Goal: Transaction & Acquisition: Book appointment/travel/reservation

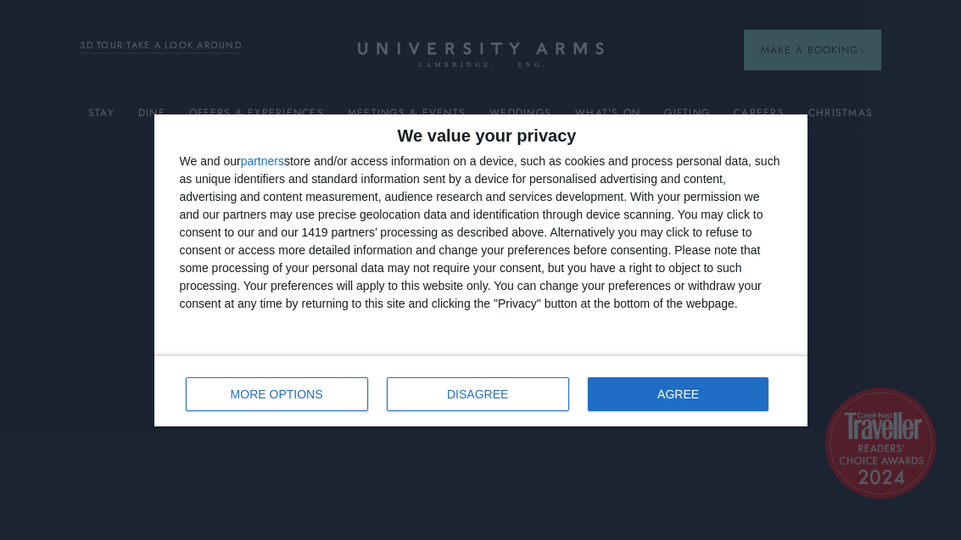
click at [724, 394] on button "AGREE" at bounding box center [679, 395] width 182 height 34
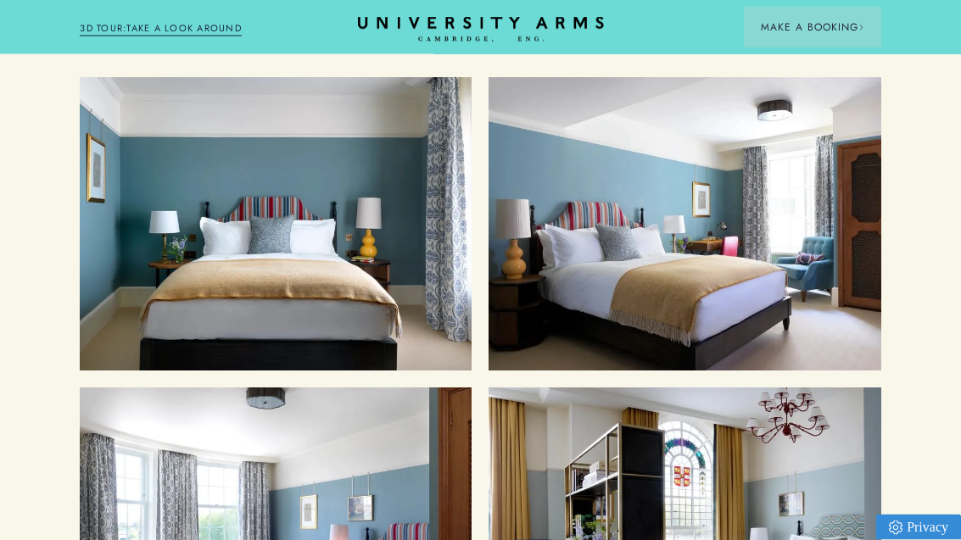
scroll to position [1672, 0]
click at [213, 293] on div "Cosy Rooms" at bounding box center [276, 224] width 358 height 260
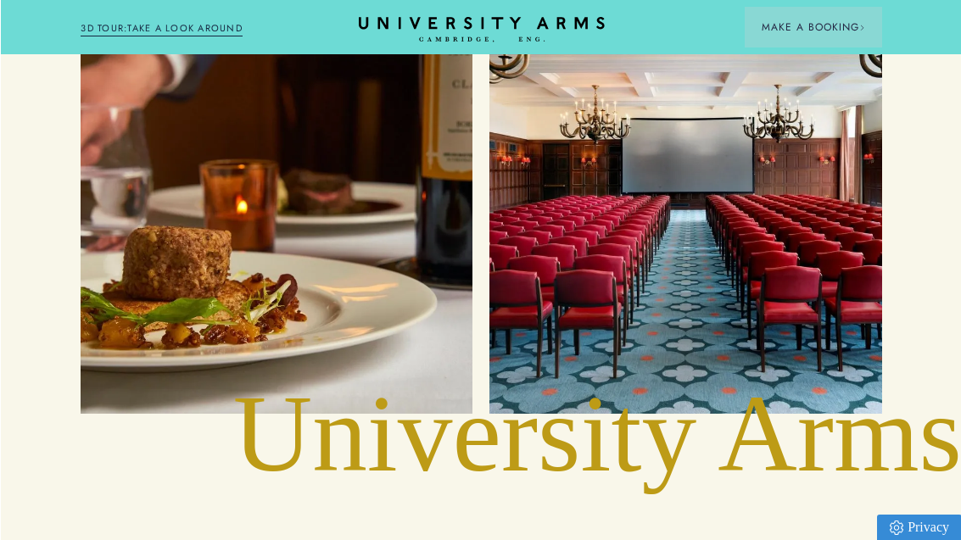
scroll to position [3249, 0]
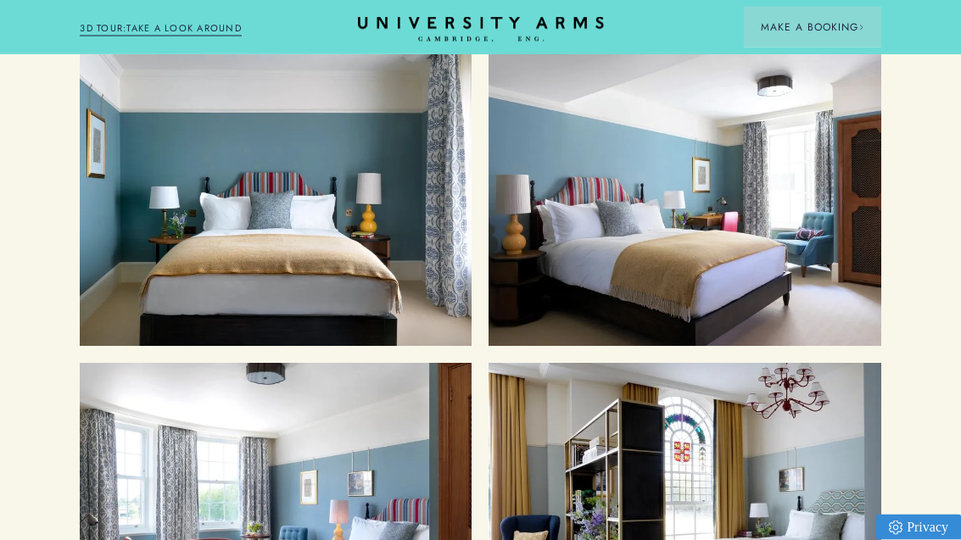
scroll to position [1697, 0]
click at [728, 227] on div "Classic Rooms" at bounding box center [685, 200] width 358 height 260
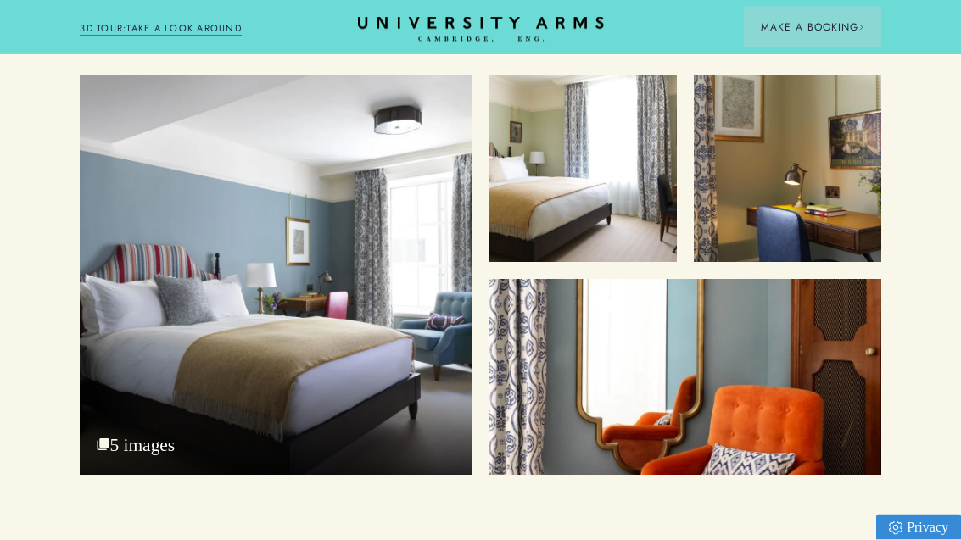
scroll to position [2154, 0]
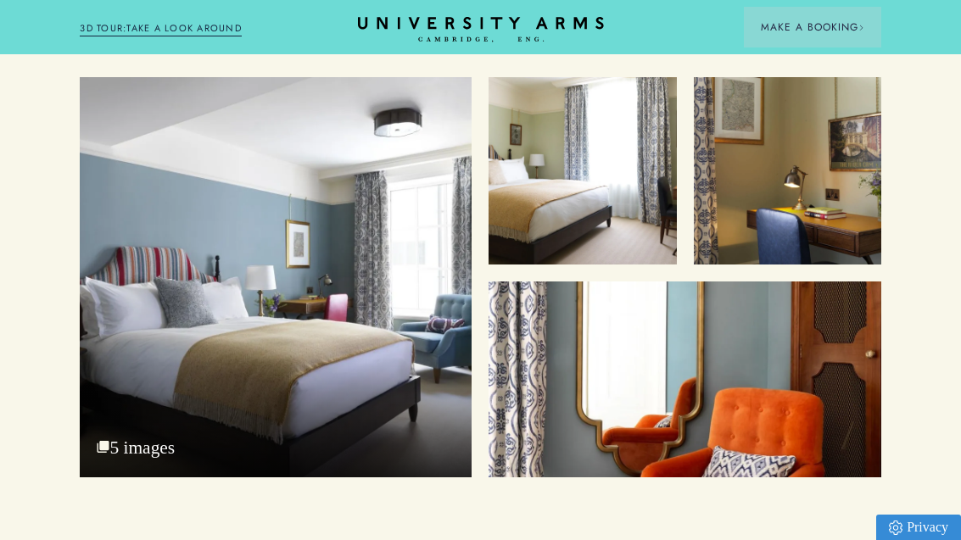
click at [171, 371] on div "Bedroom" at bounding box center [276, 277] width 392 height 400
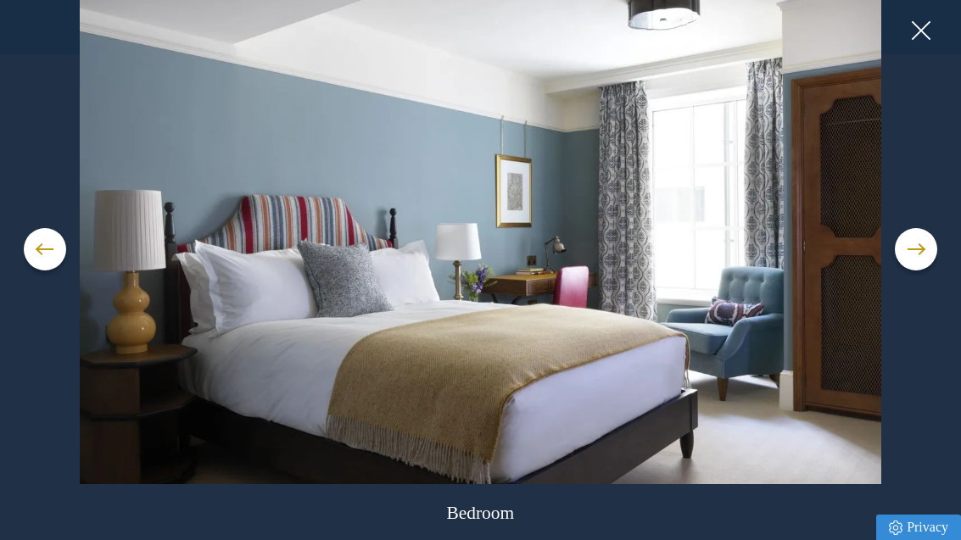
click at [908, 271] on button at bounding box center [916, 249] width 42 height 42
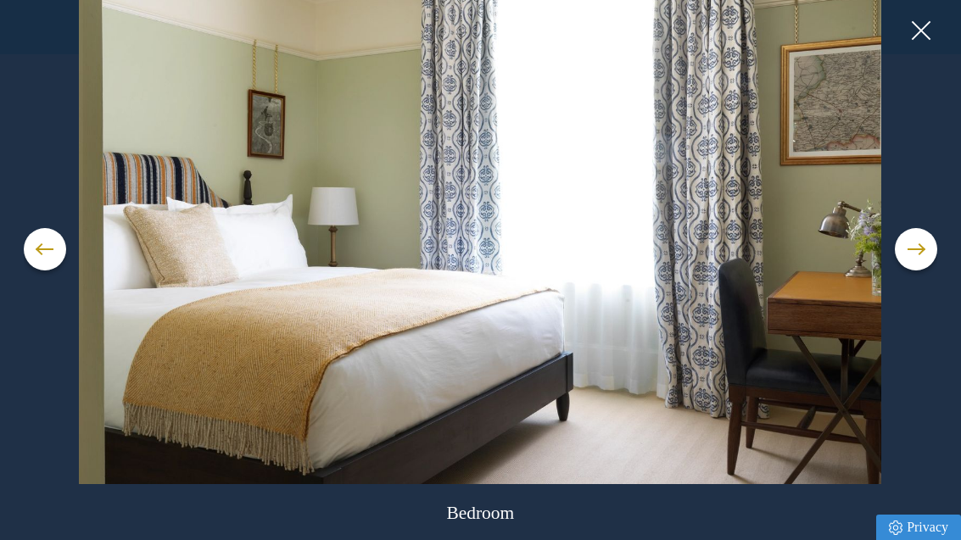
click at [917, 271] on button at bounding box center [916, 249] width 42 height 42
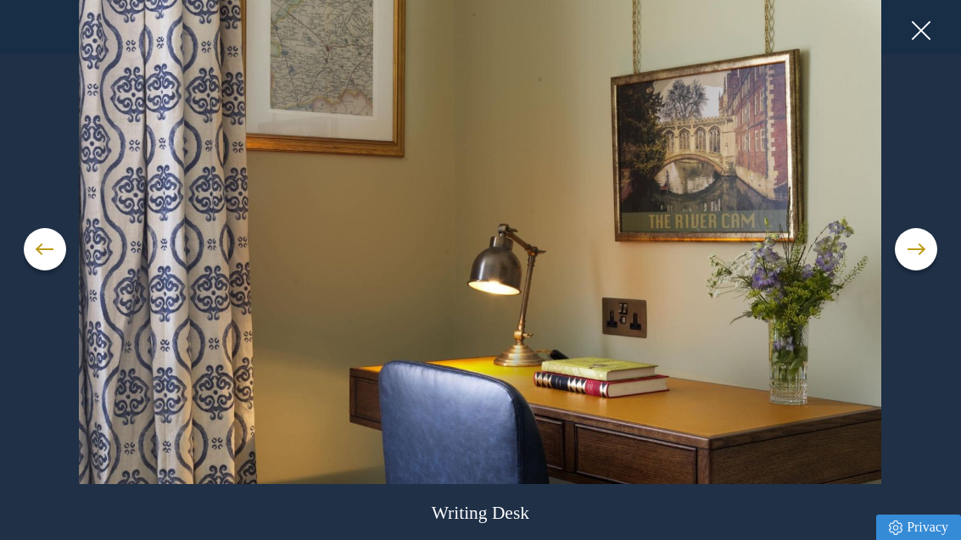
click at [898, 271] on button at bounding box center [916, 249] width 42 height 42
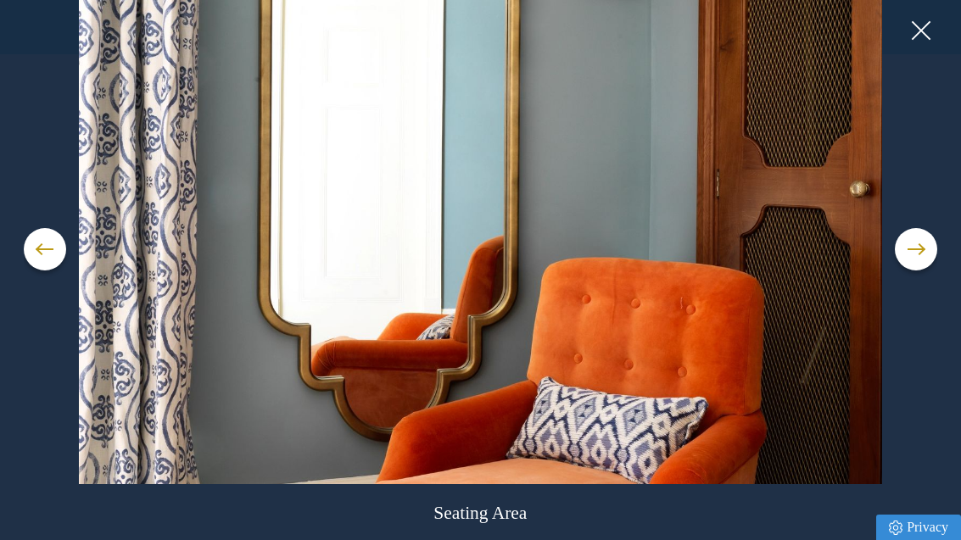
click at [906, 271] on button at bounding box center [916, 249] width 42 height 42
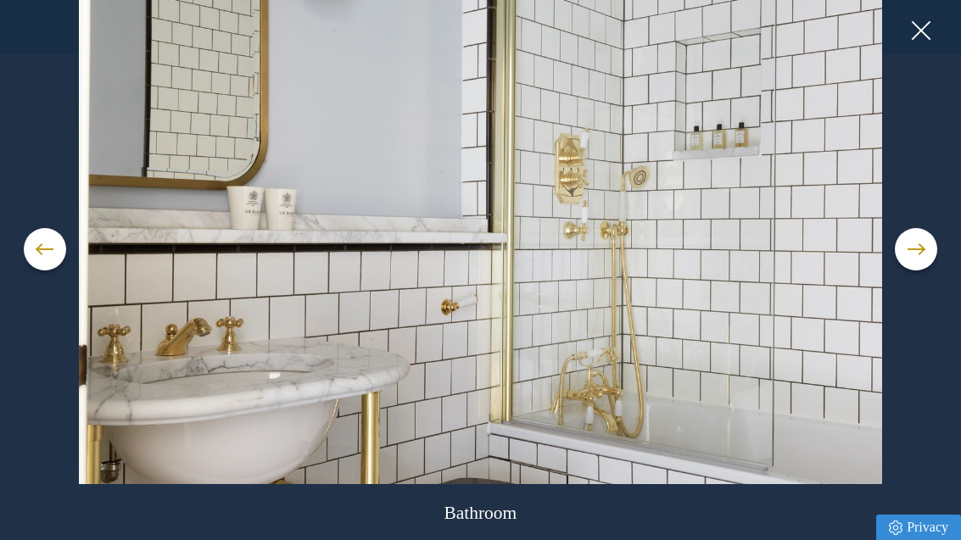
click at [922, 271] on button at bounding box center [916, 249] width 42 height 42
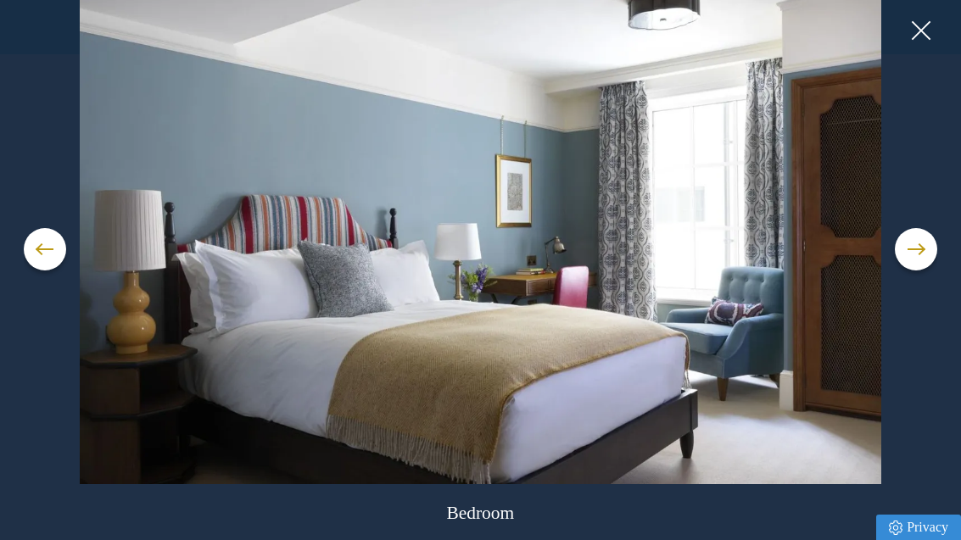
click at [927, 31] on button at bounding box center [920, 30] width 25 height 25
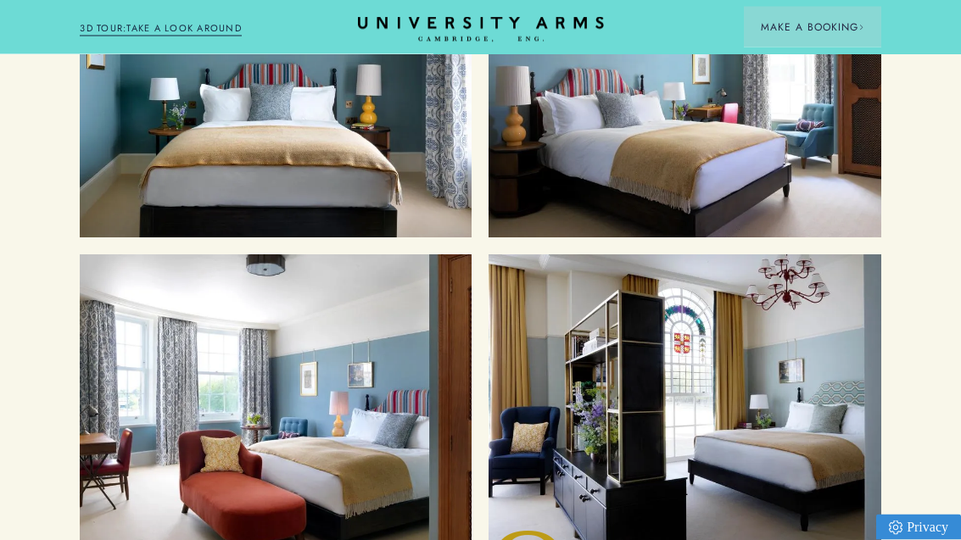
scroll to position [1806, 0]
click at [160, 436] on div "Superior Rooms" at bounding box center [276, 402] width 358 height 260
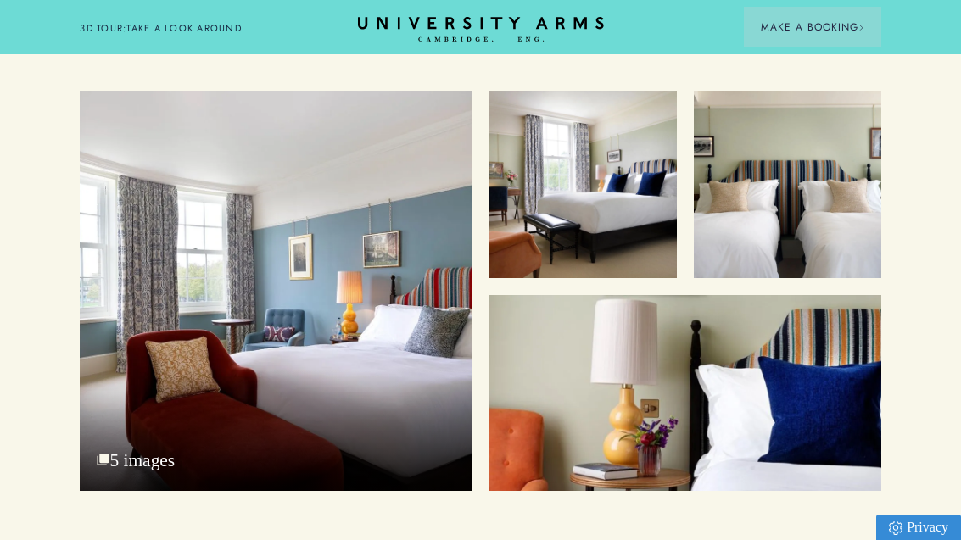
scroll to position [2153, 0]
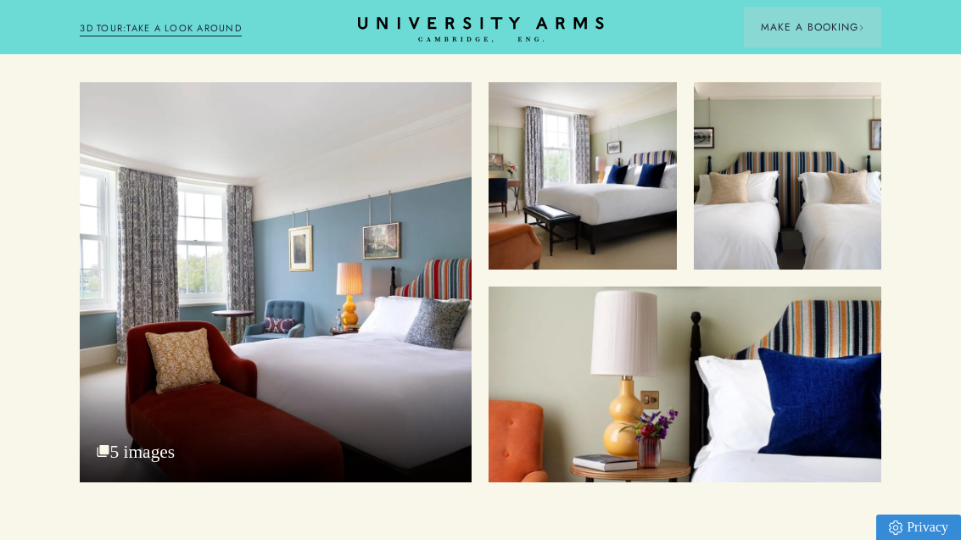
click at [188, 316] on div "Superior King with Park View" at bounding box center [276, 282] width 392 height 400
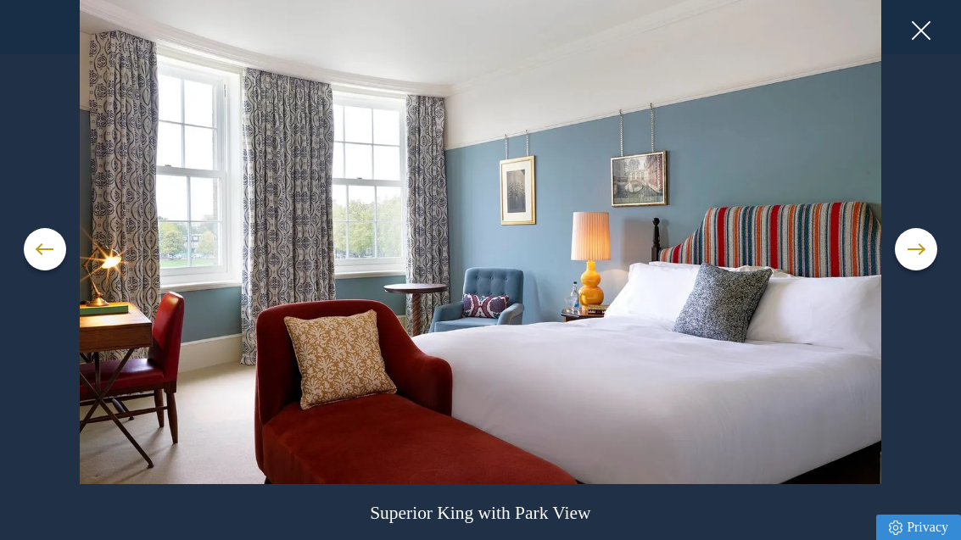
click at [905, 271] on button at bounding box center [916, 249] width 42 height 42
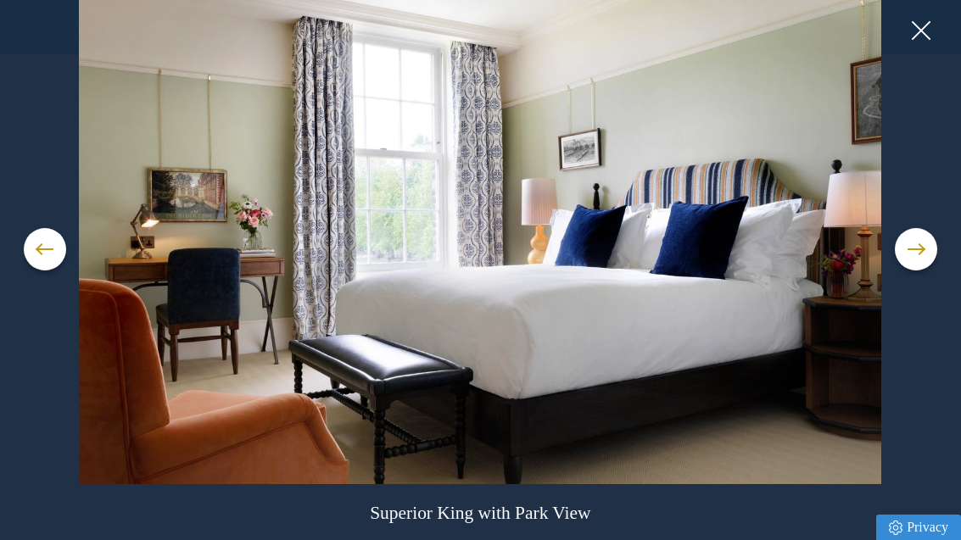
click at [912, 271] on button at bounding box center [916, 249] width 42 height 42
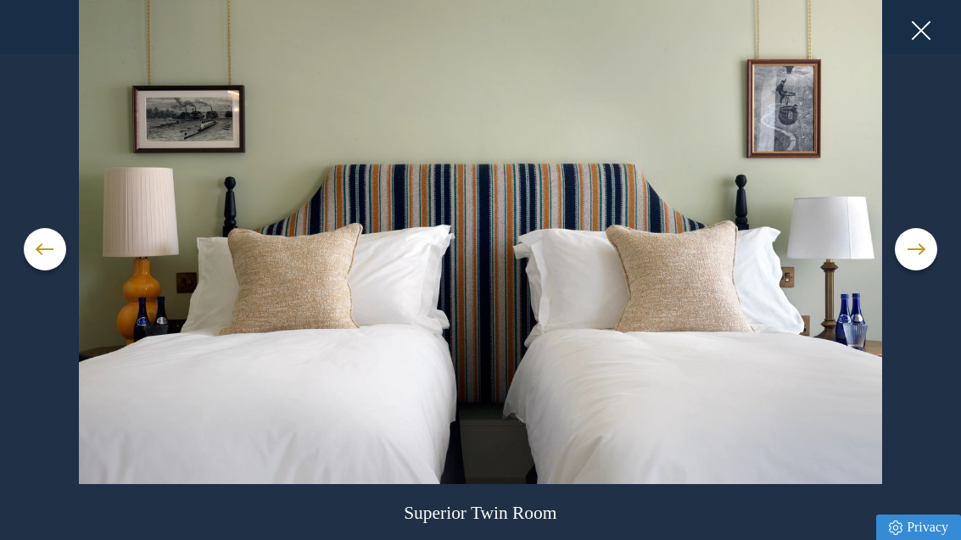
click at [913, 271] on button at bounding box center [916, 249] width 42 height 42
click at [916, 270] on button at bounding box center [916, 249] width 42 height 42
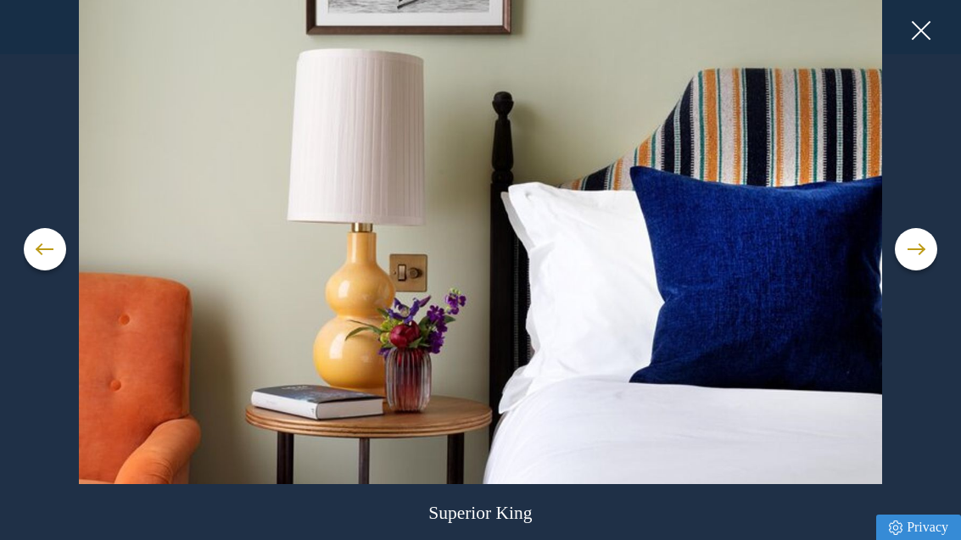
click at [915, 271] on button at bounding box center [916, 249] width 42 height 42
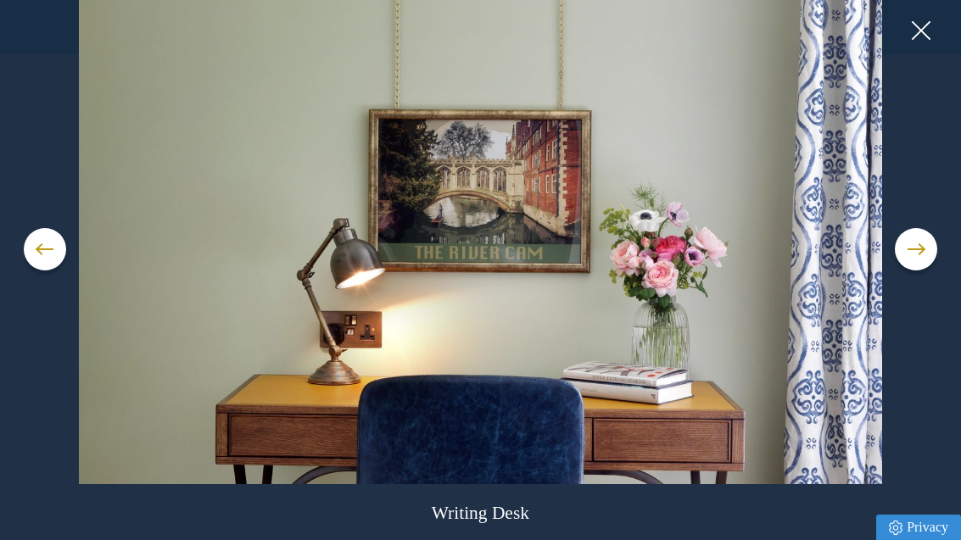
click at [917, 271] on button at bounding box center [916, 249] width 42 height 42
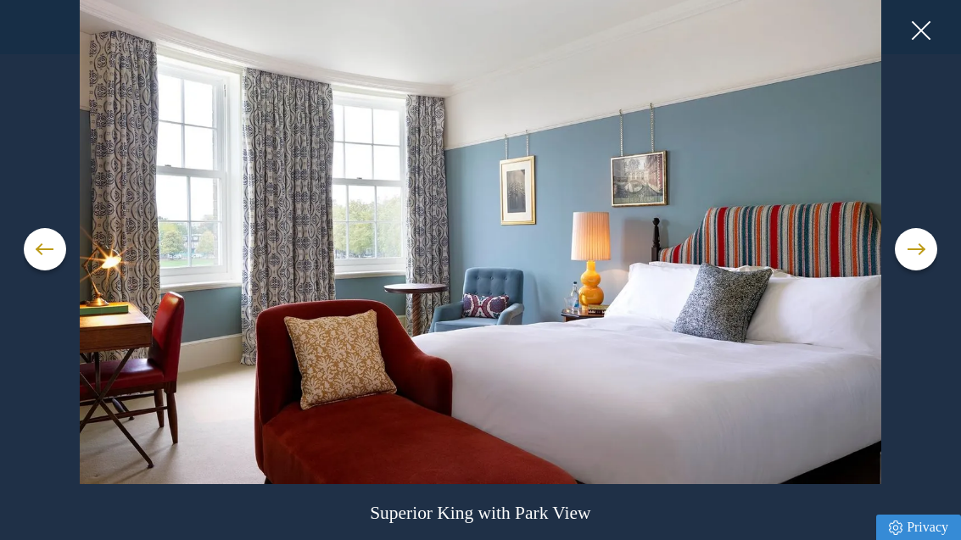
click at [918, 26] on button at bounding box center [920, 30] width 25 height 25
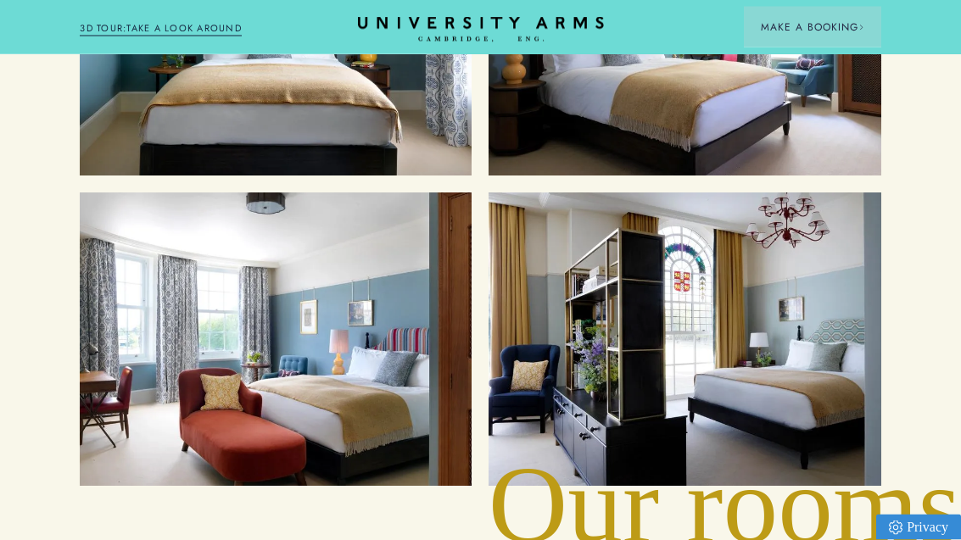
scroll to position [1867, 0]
click at [733, 361] on div "Suites" at bounding box center [685, 340] width 358 height 260
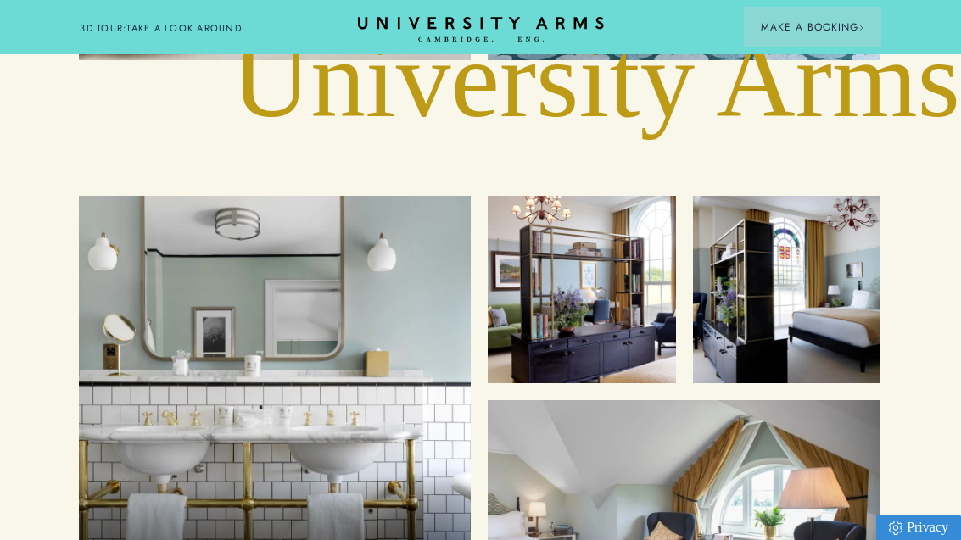
scroll to position [5391, 1]
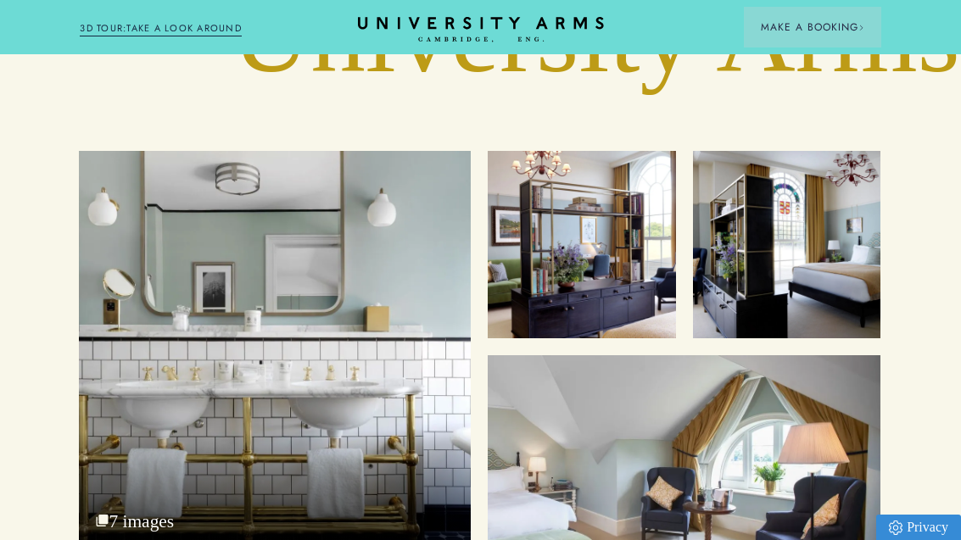
click at [198, 316] on div "Luxury bathrooms" at bounding box center [275, 351] width 392 height 400
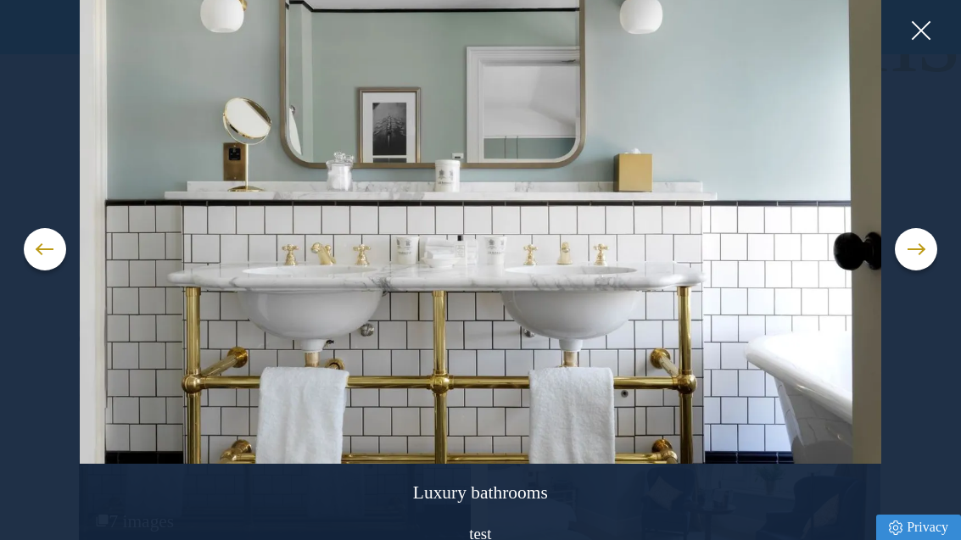
click at [913, 271] on button at bounding box center [916, 249] width 42 height 42
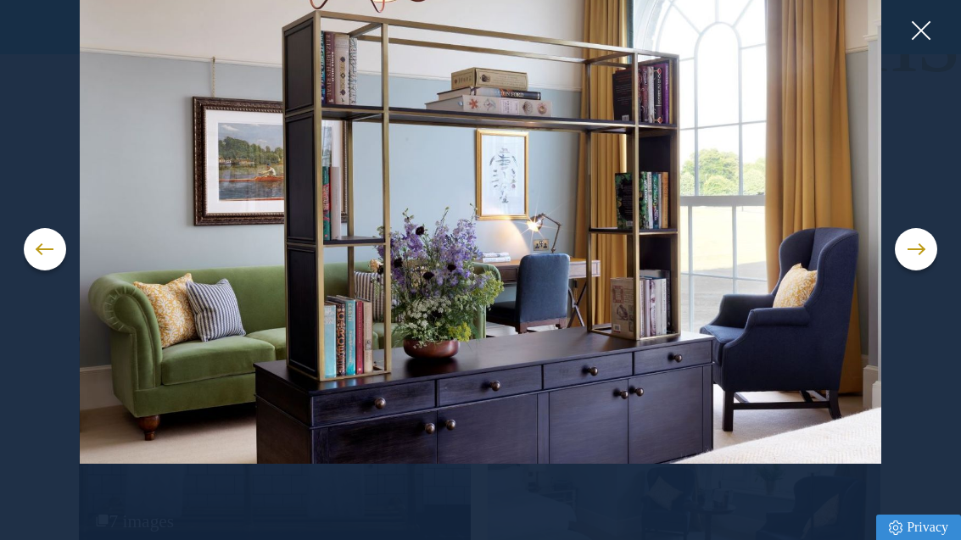
click at [910, 250] on span at bounding box center [916, 250] width 17 height 2
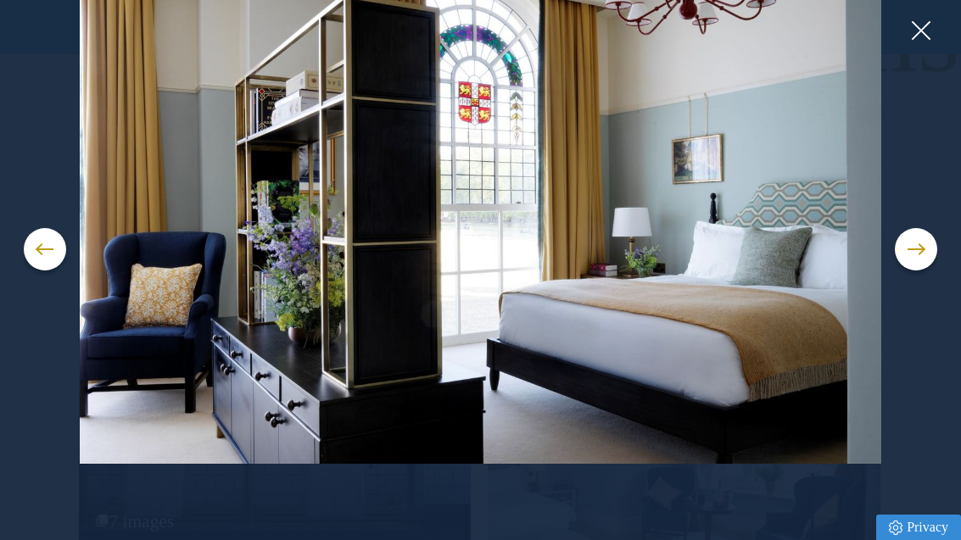
click at [910, 271] on button at bounding box center [916, 249] width 42 height 42
click at [904, 271] on button at bounding box center [916, 249] width 42 height 42
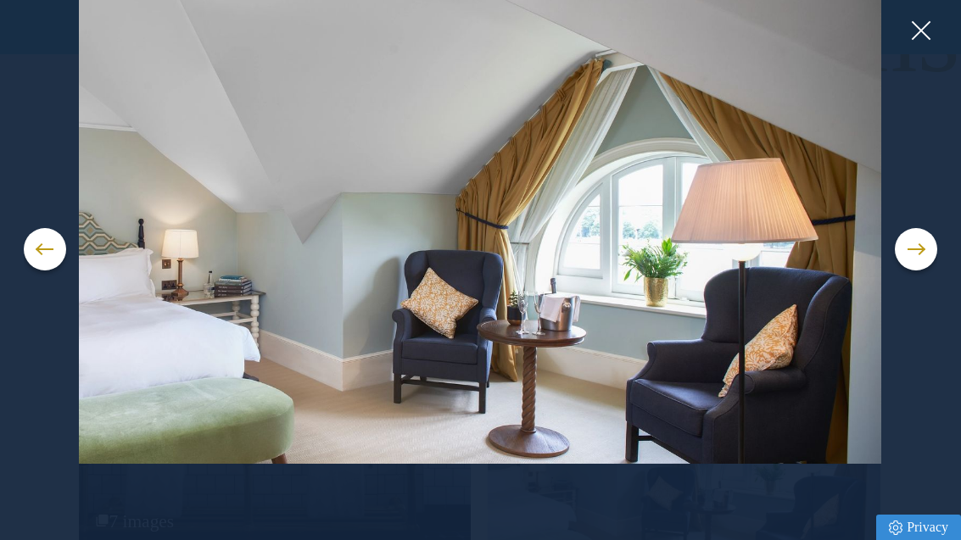
click at [904, 271] on button at bounding box center [916, 249] width 42 height 42
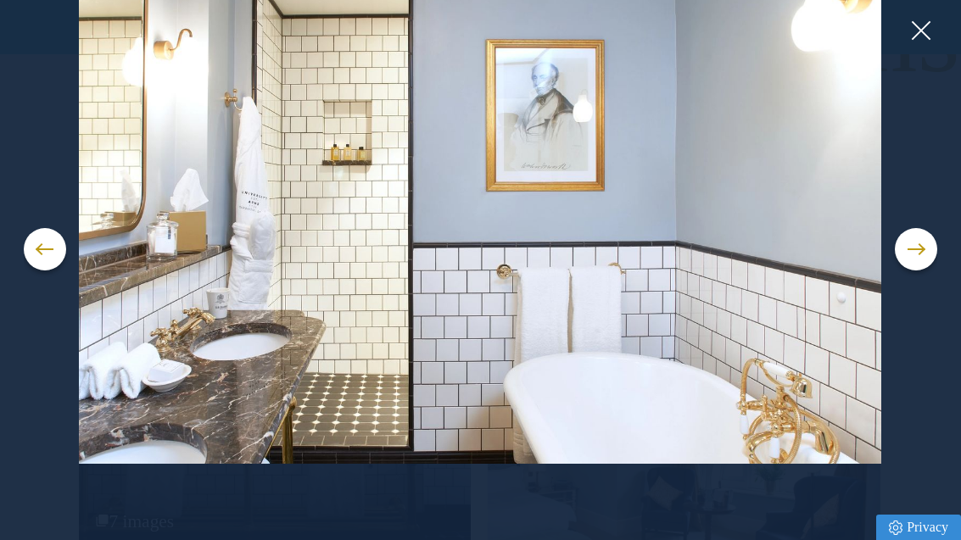
click at [909, 271] on button at bounding box center [916, 249] width 42 height 42
click at [913, 271] on button at bounding box center [916, 249] width 42 height 42
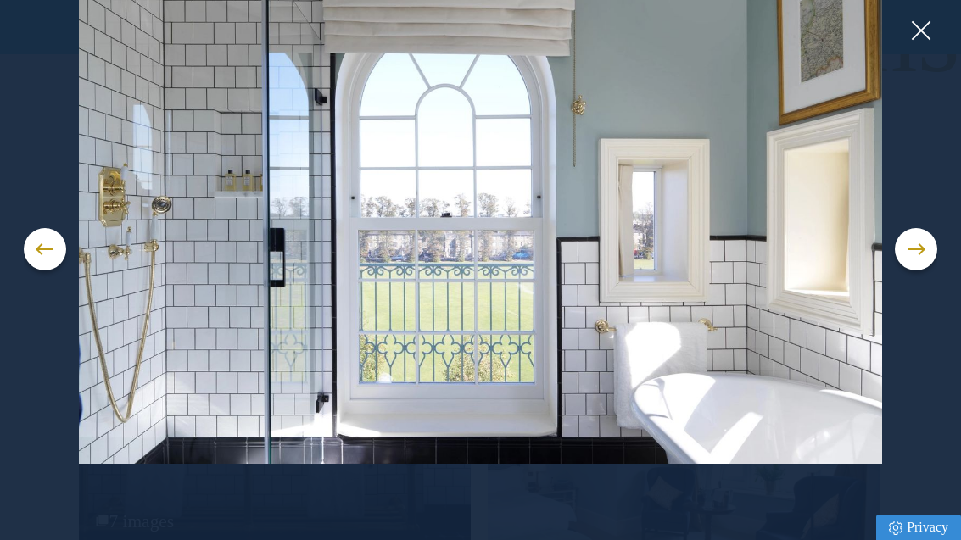
click at [913, 271] on button at bounding box center [916, 249] width 42 height 42
click at [910, 271] on button at bounding box center [916, 249] width 42 height 42
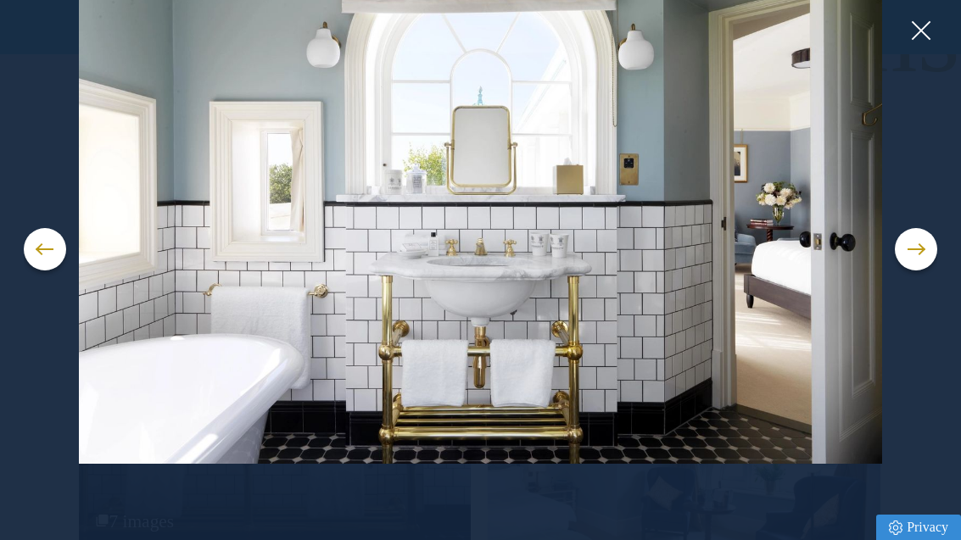
click at [904, 271] on button at bounding box center [916, 249] width 42 height 42
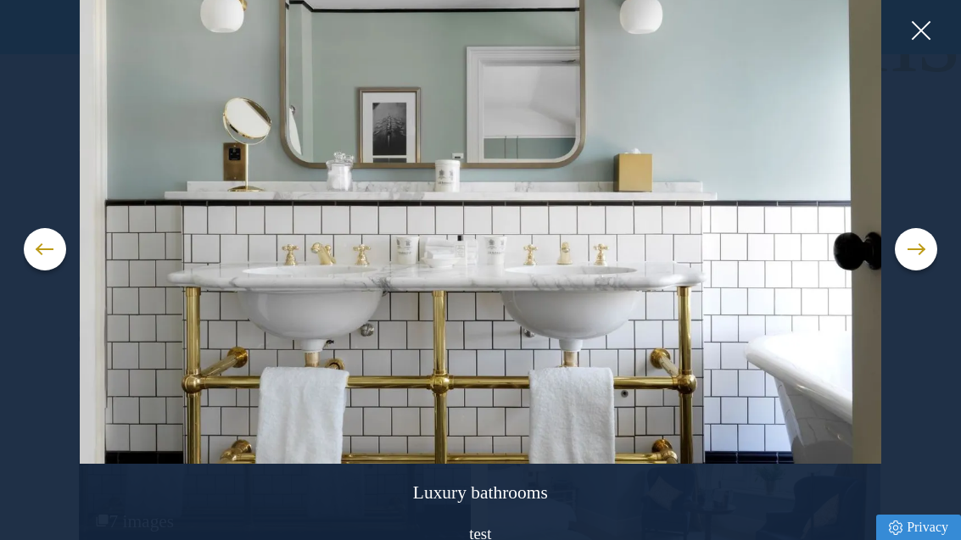
click at [910, 271] on button at bounding box center [916, 249] width 42 height 42
click at [905, 271] on button at bounding box center [916, 249] width 42 height 42
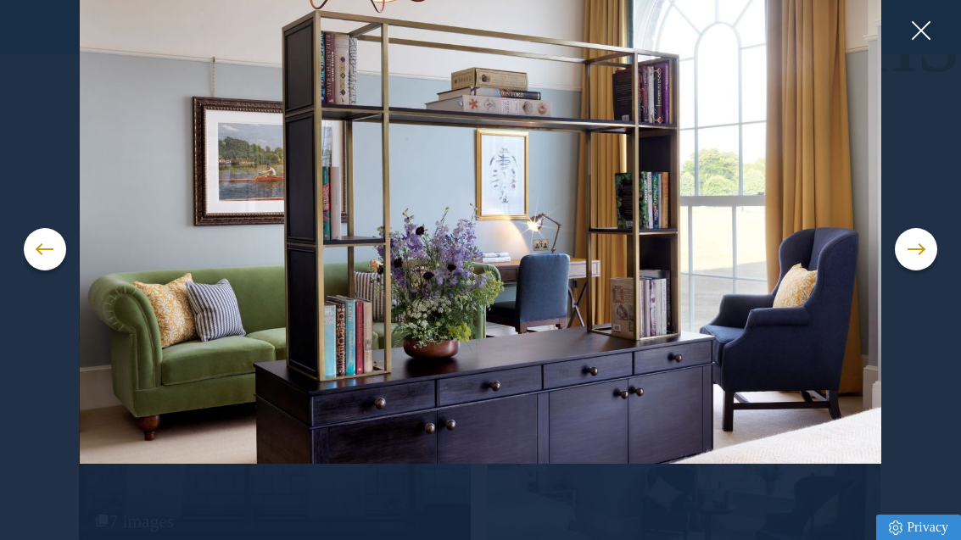
click at [909, 32] on button at bounding box center [920, 30] width 25 height 25
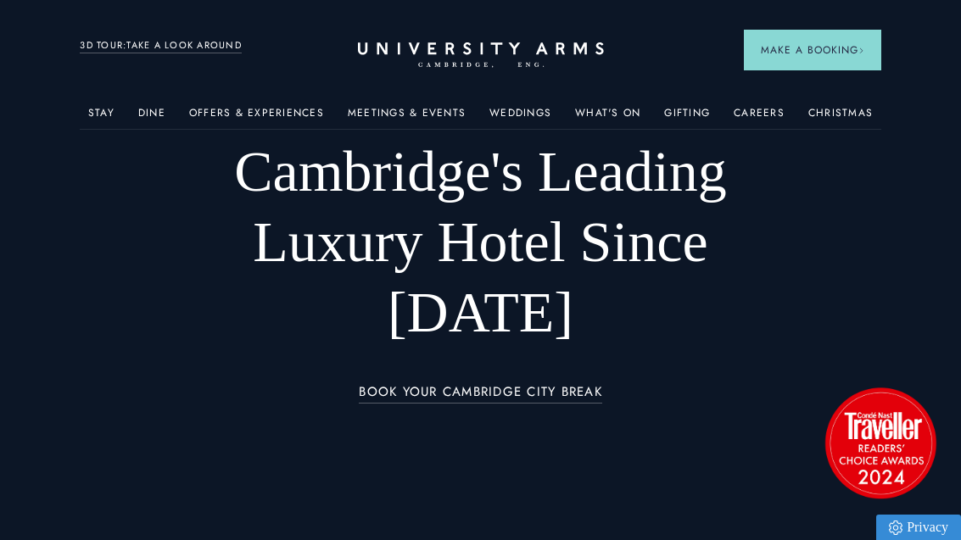
click at [826, 53] on span "Make a Booking" at bounding box center [813, 49] width 104 height 15
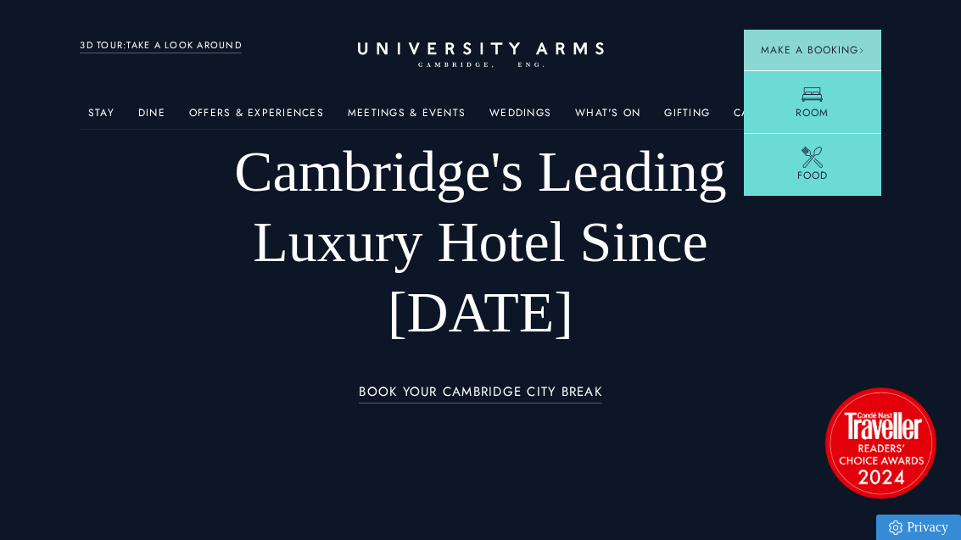
click at [827, 95] on link "Room" at bounding box center [812, 101] width 137 height 63
